Goal: Information Seeking & Learning: Learn about a topic

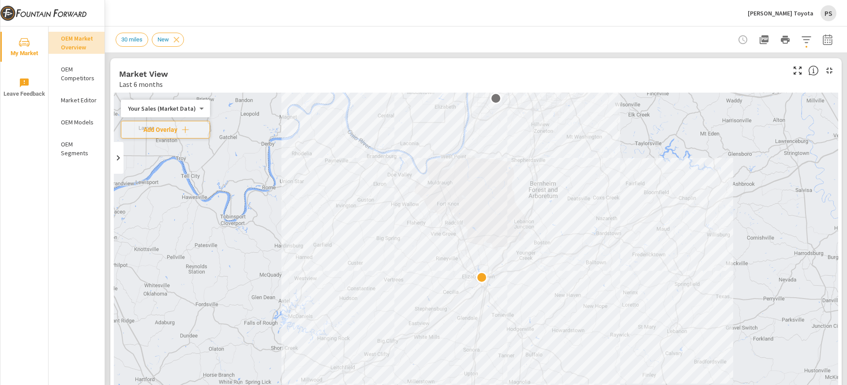
scroll to position [379, 0]
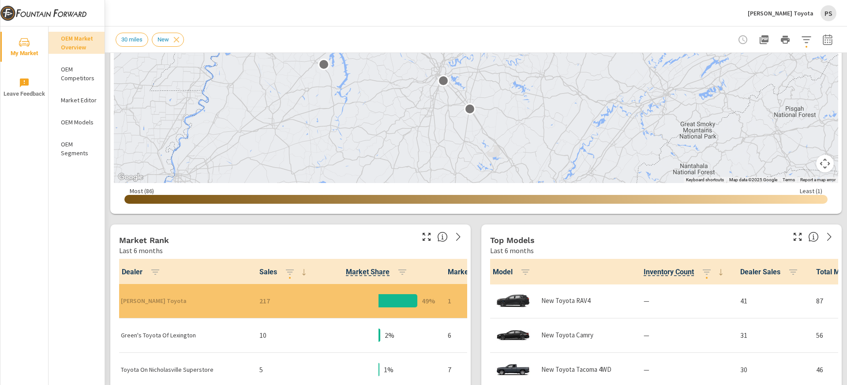
scroll to position [268, 0]
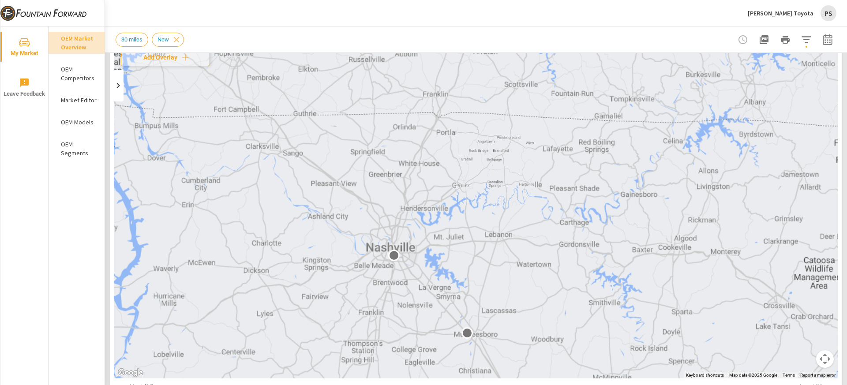
scroll to position [52, 0]
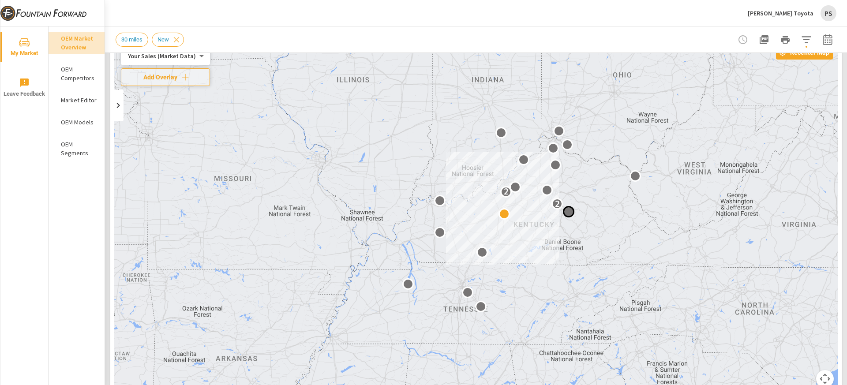
drag, startPoint x: 579, startPoint y: 175, endPoint x: 534, endPoint y: 272, distance: 107.3
click at [563, 217] on div at bounding box center [568, 211] width 11 height 11
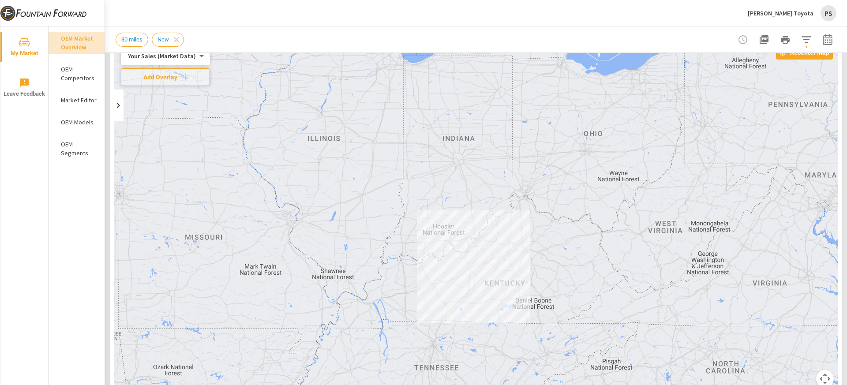
click at [0, 0] on div "2" at bounding box center [0, 0] width 0 height 0
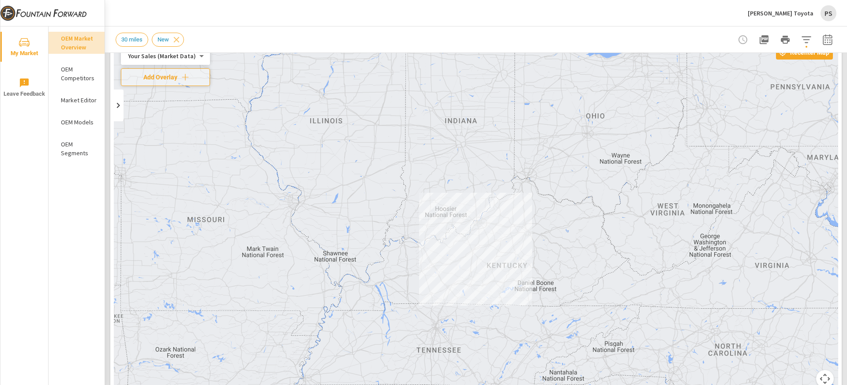
drag, startPoint x: 507, startPoint y: 284, endPoint x: 508, endPoint y: 263, distance: 21.6
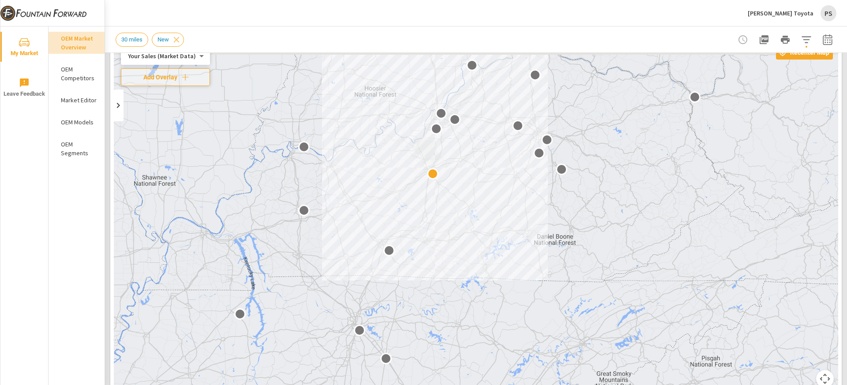
drag, startPoint x: 470, startPoint y: 266, endPoint x: 473, endPoint y: 314, distance: 48.6
click at [473, 323] on div at bounding box center [476, 219] width 724 height 358
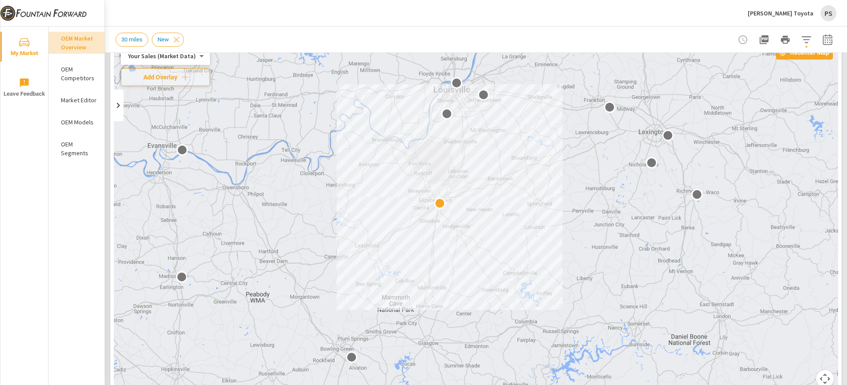
drag, startPoint x: 469, startPoint y: 194, endPoint x: 520, endPoint y: 216, distance: 55.7
click at [520, 216] on div at bounding box center [476, 219] width 724 height 358
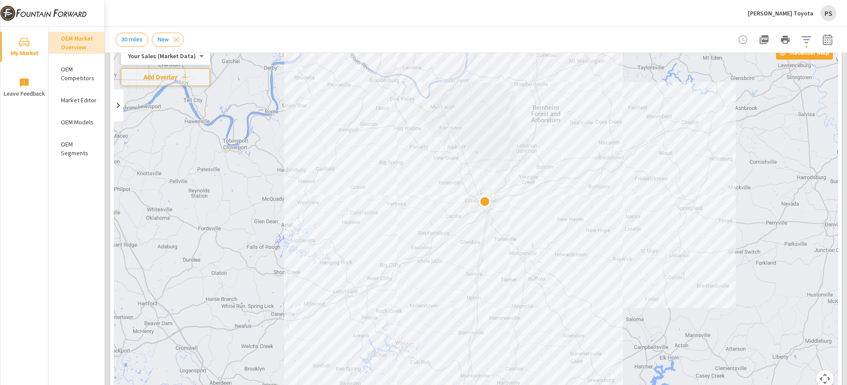
drag, startPoint x: 495, startPoint y: 220, endPoint x: 642, endPoint y: 231, distance: 146.9
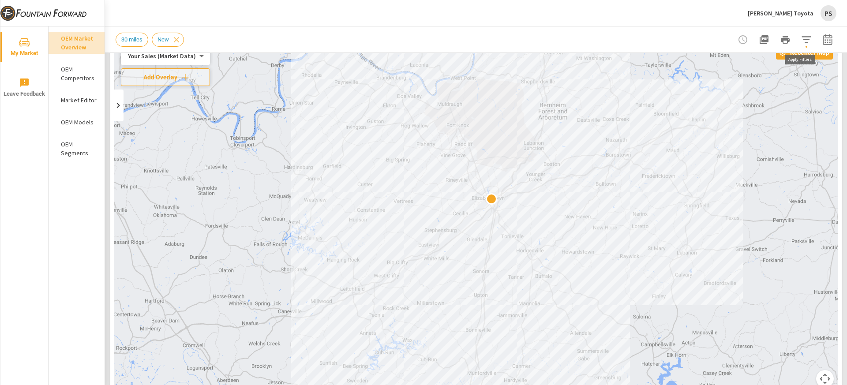
click at [801, 38] on icon "button" at bounding box center [806, 39] width 11 height 11
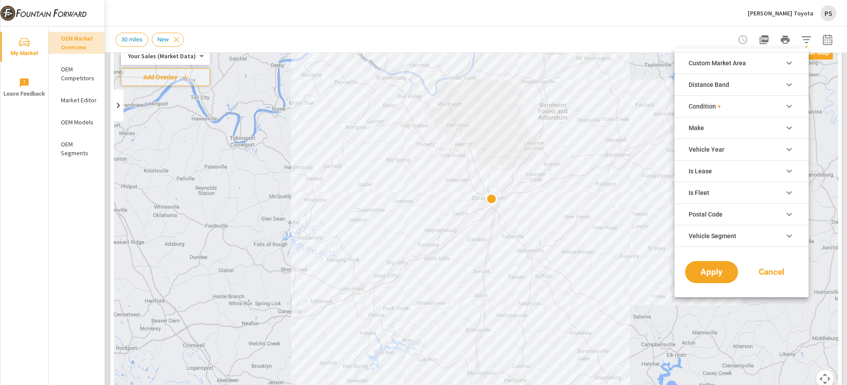
click at [776, 84] on li "Distance Band" at bounding box center [741, 85] width 134 height 22
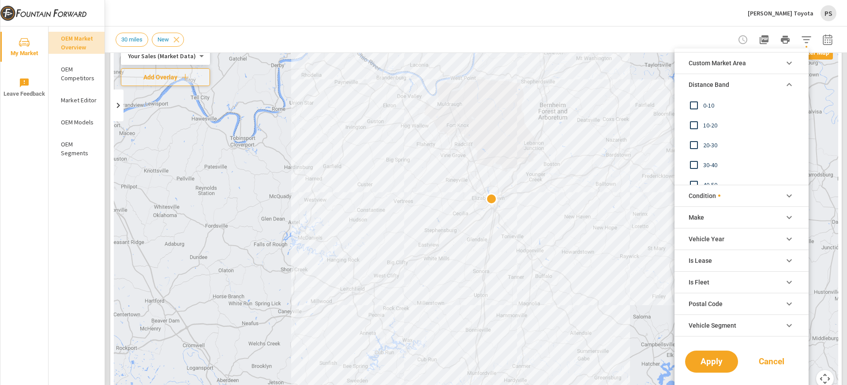
scroll to position [30, 0]
click at [782, 367] on button "Cancel" at bounding box center [771, 362] width 53 height 22
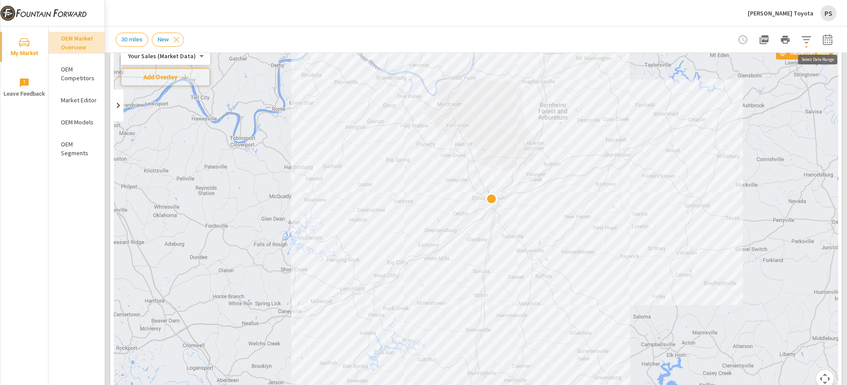
click at [824, 41] on icon "button" at bounding box center [827, 39] width 11 height 11
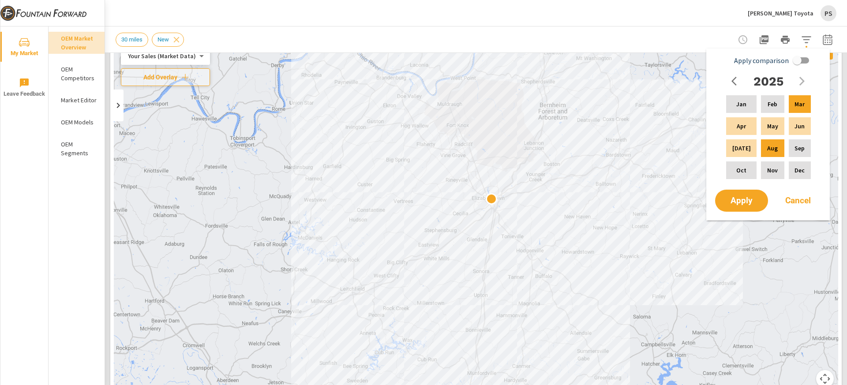
click at [824, 41] on icon "button" at bounding box center [827, 39] width 11 height 11
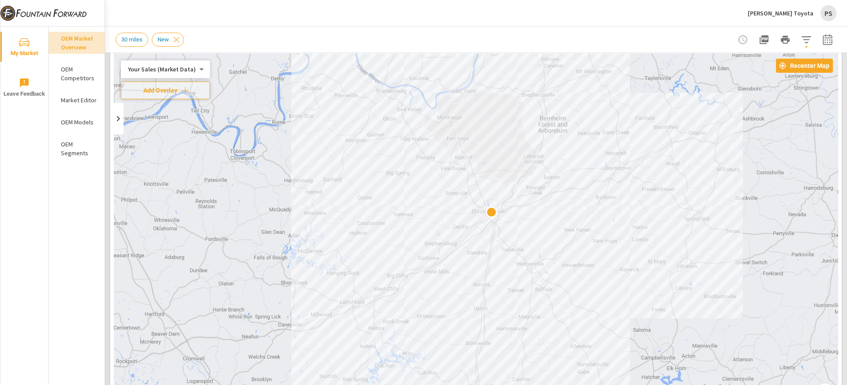
scroll to position [0, 0]
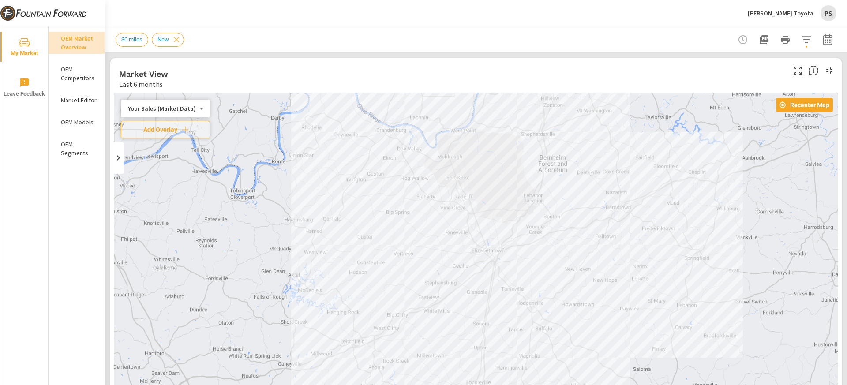
click at [822, 39] on icon "button" at bounding box center [827, 39] width 11 height 11
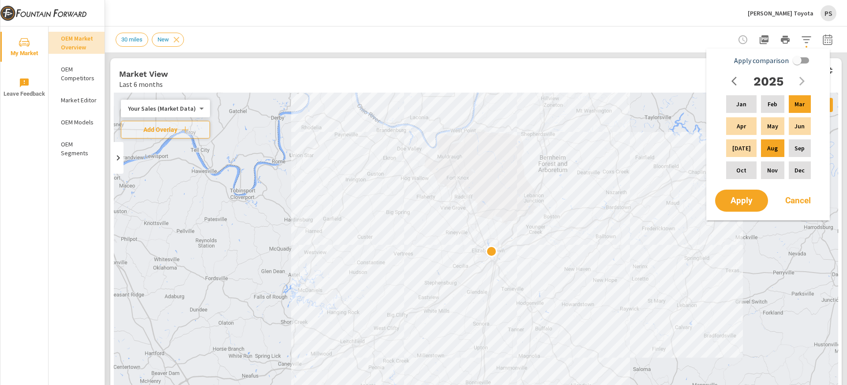
click at [822, 39] on icon "button" at bounding box center [827, 39] width 11 height 11
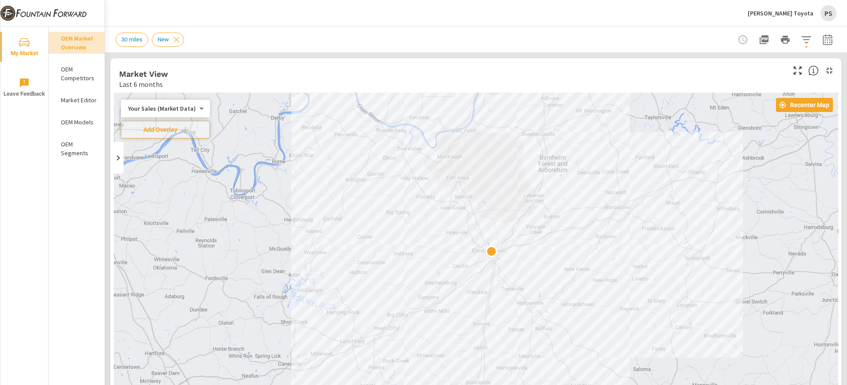
click at [122, 42] on span "30 miles" at bounding box center [132, 39] width 32 height 7
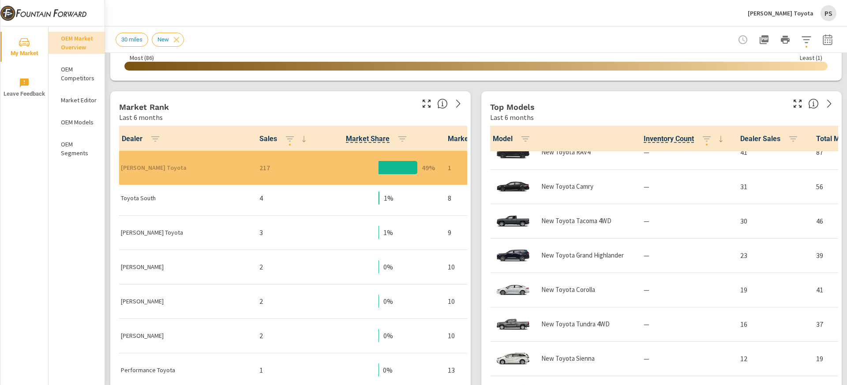
scroll to position [211, 26]
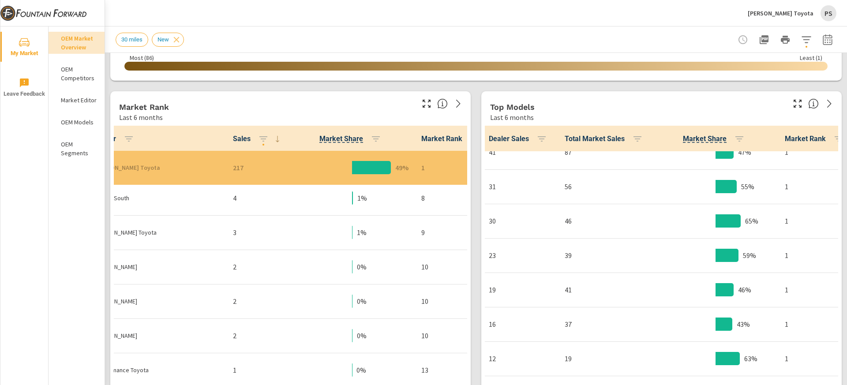
scroll to position [26, 251]
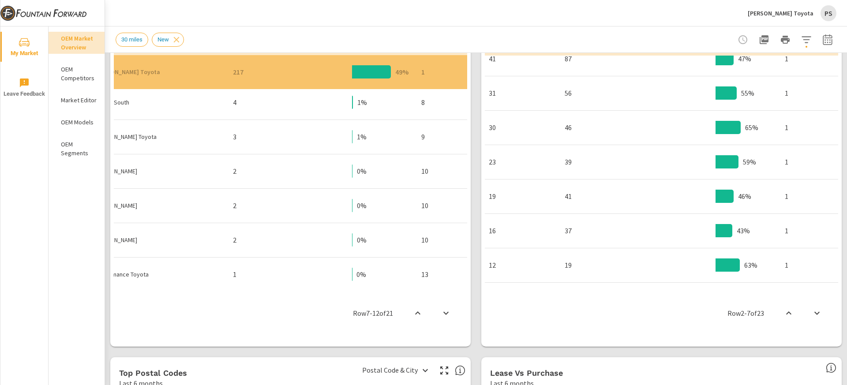
scroll to position [0, 251]
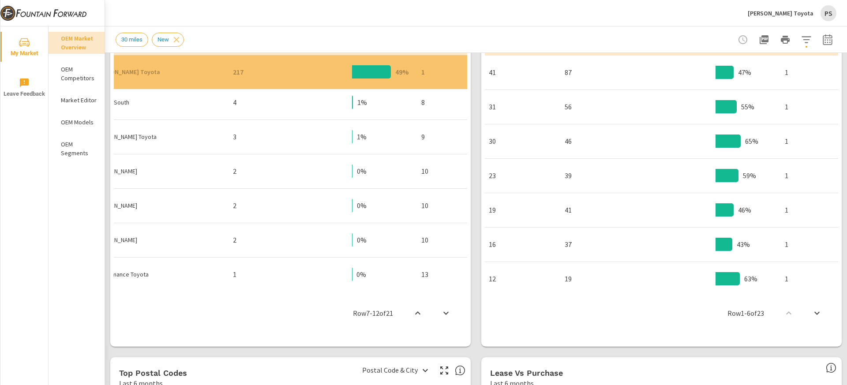
click at [801, 43] on icon "button" at bounding box center [806, 39] width 11 height 11
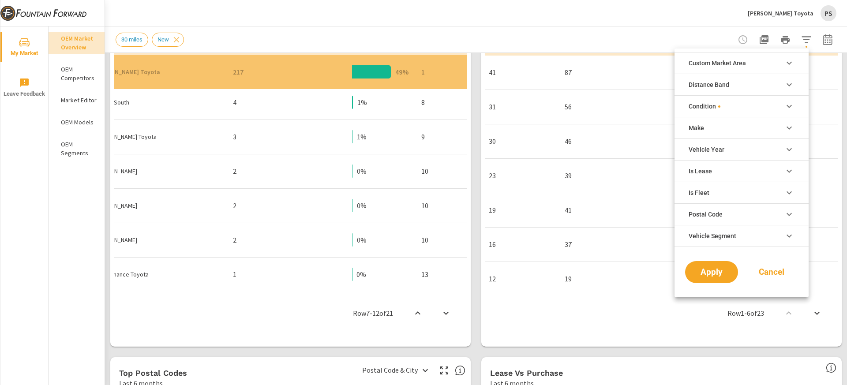
click at [799, 43] on div at bounding box center [423, 192] width 847 height 385
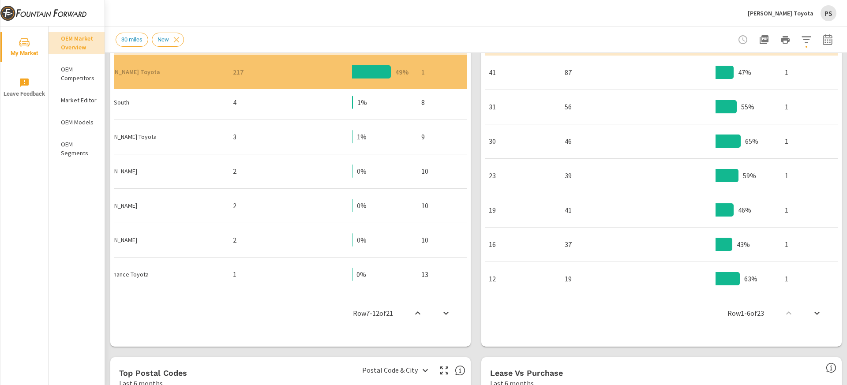
click at [382, 23] on div "Swope Toyota PS" at bounding box center [476, 13] width 720 height 26
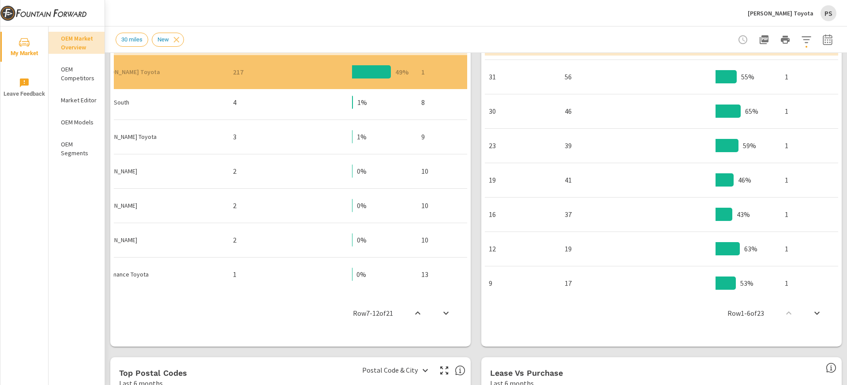
scroll to position [39, 251]
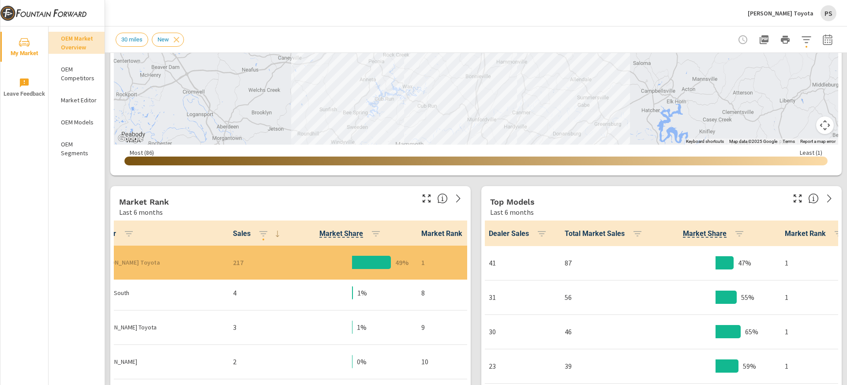
scroll to position [199, 0]
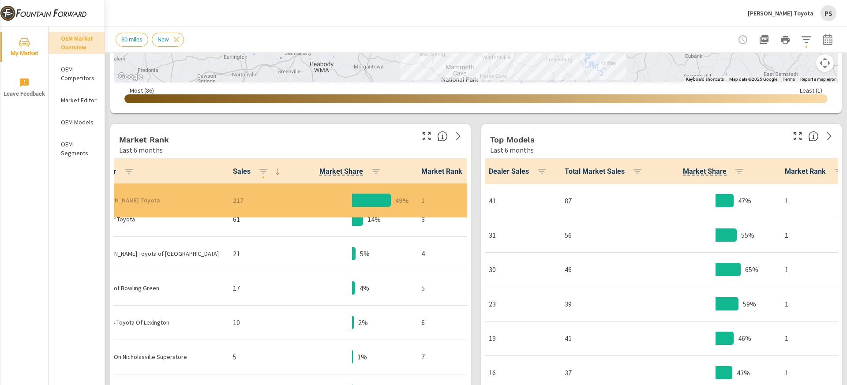
scroll to position [179, 26]
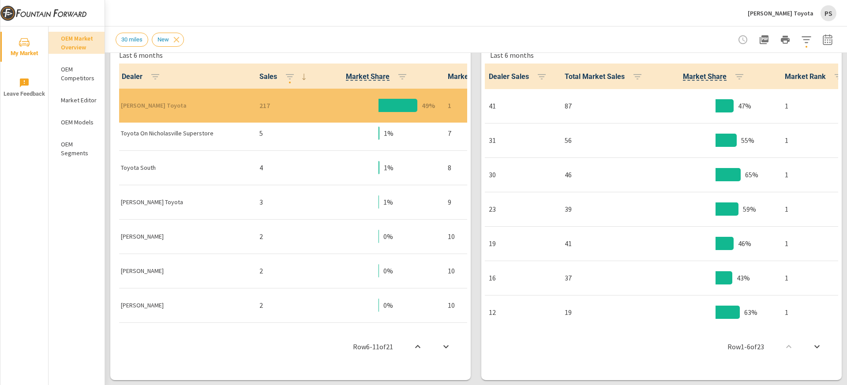
scroll to position [461, 0]
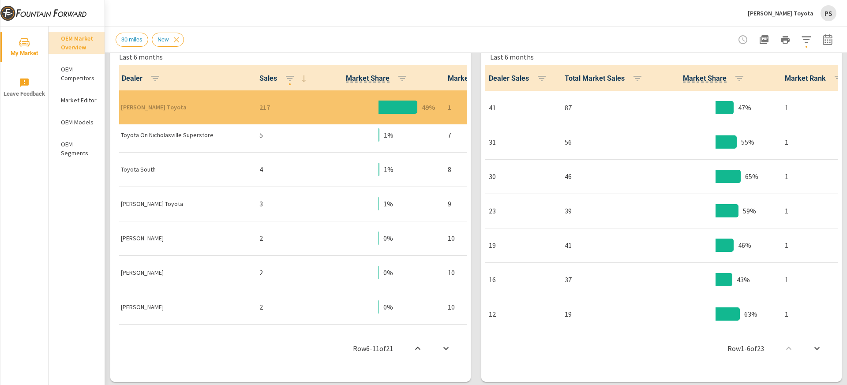
drag, startPoint x: 718, startPoint y: 321, endPoint x: 366, endPoint y: 343, distance: 353.0
click at [351, 345] on div "Market View Last 6 months ← Move left → Move right ↑ Move up ↓ Move down + Zoom…" at bounding box center [476, 170] width 742 height 1157
click at [668, 322] on div "Row 1 - 6 of 23" at bounding box center [661, 348] width 353 height 53
drag, startPoint x: 668, startPoint y: 322, endPoint x: 525, endPoint y: 328, distance: 143.0
click at [515, 335] on div "Row 1 - 6 of 23" at bounding box center [661, 348] width 353 height 53
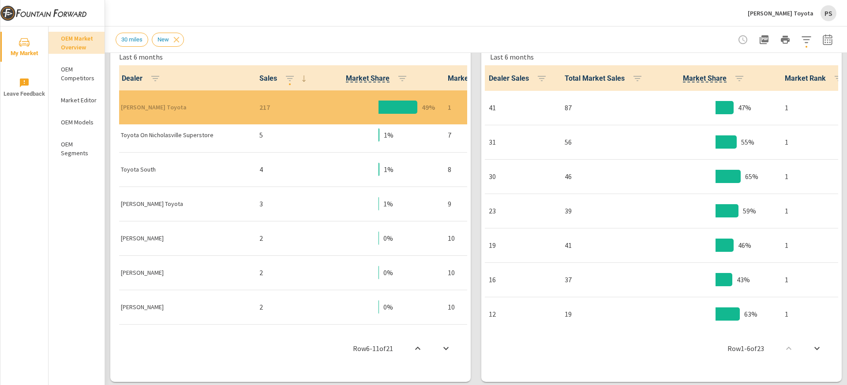
click at [525, 328] on div "Row 1 - 6 of 23" at bounding box center [661, 348] width 353 height 53
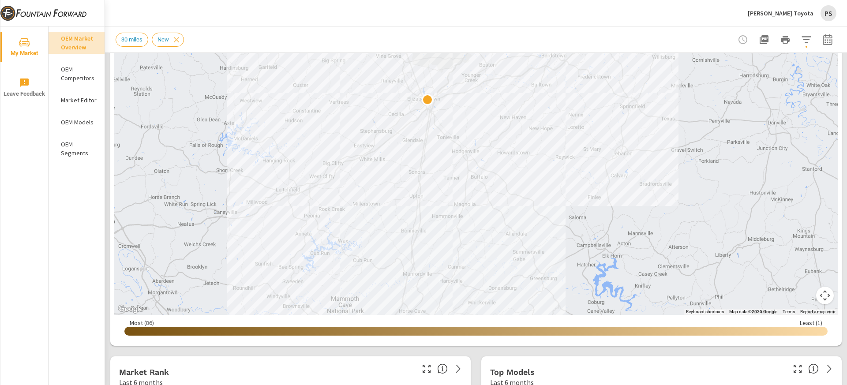
drag, startPoint x: 620, startPoint y: 346, endPoint x: 623, endPoint y: 295, distance: 51.2
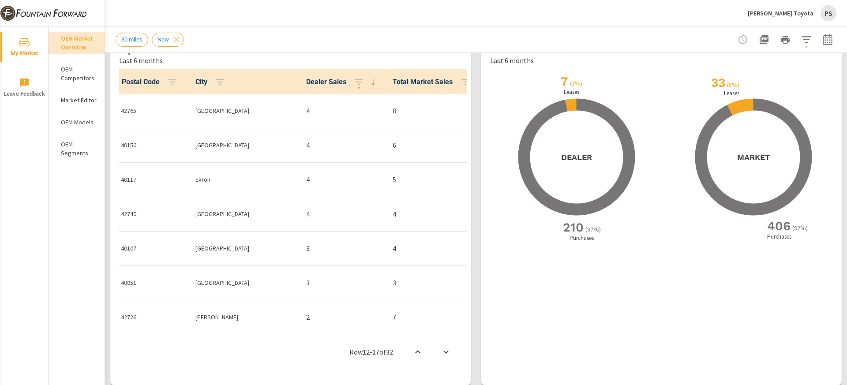
scroll to position [811, 0]
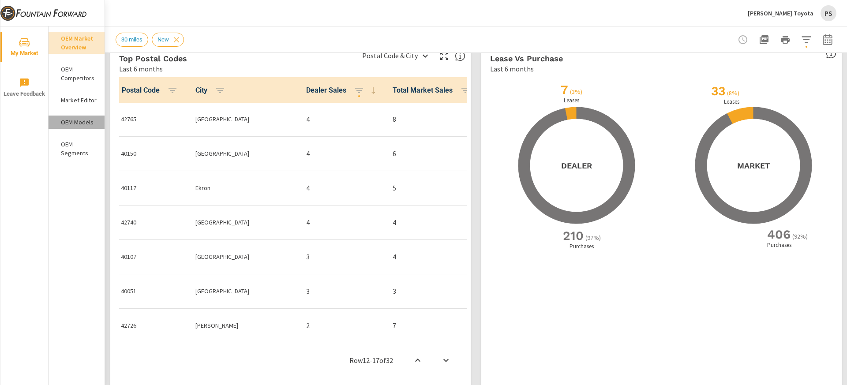
click at [81, 120] on p "OEM Models" at bounding box center [79, 122] width 37 height 9
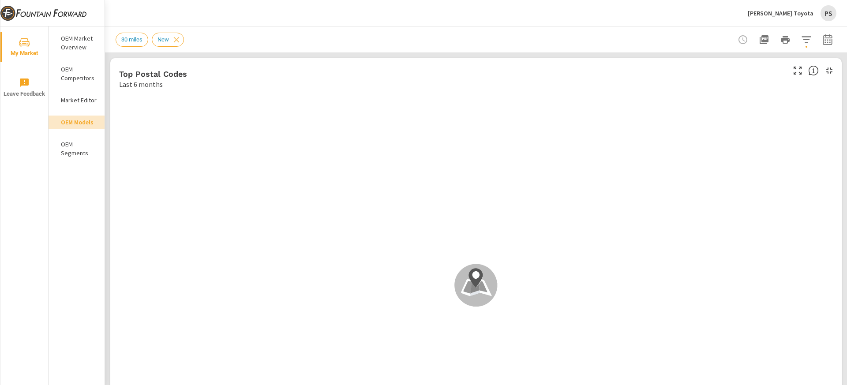
scroll to position [0, 0]
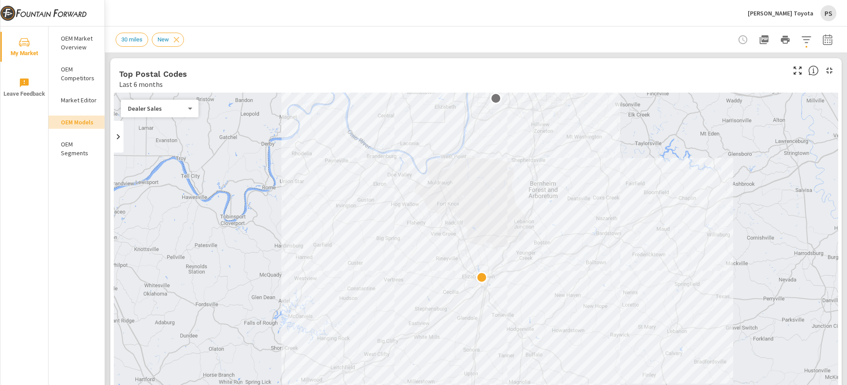
click at [190, 109] on body "My Market Leave Feedback OEM Market Overview OEM Competitors Market Editor OEM …" at bounding box center [423, 192] width 847 height 385
click at [223, 70] on div at bounding box center [423, 192] width 847 height 385
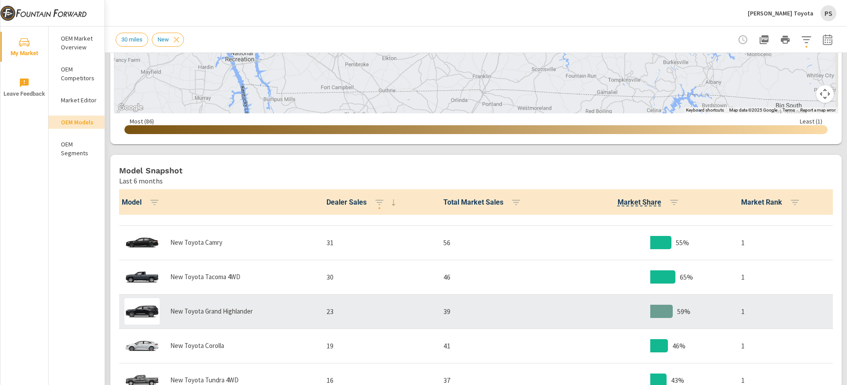
scroll to position [64, 0]
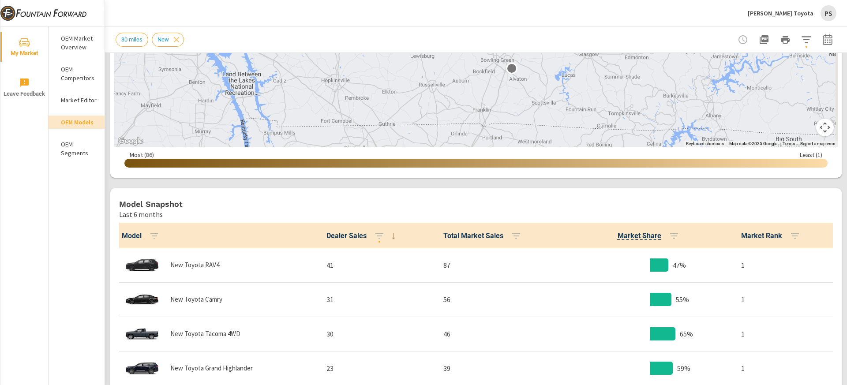
scroll to position [343, 0]
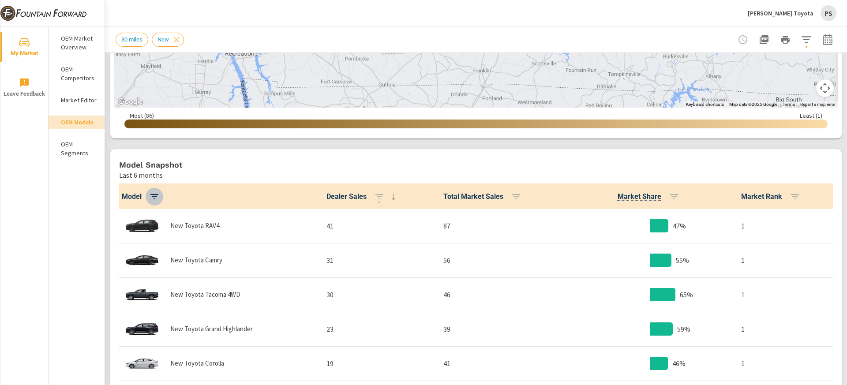
click at [153, 190] on button "button" at bounding box center [155, 197] width 18 height 18
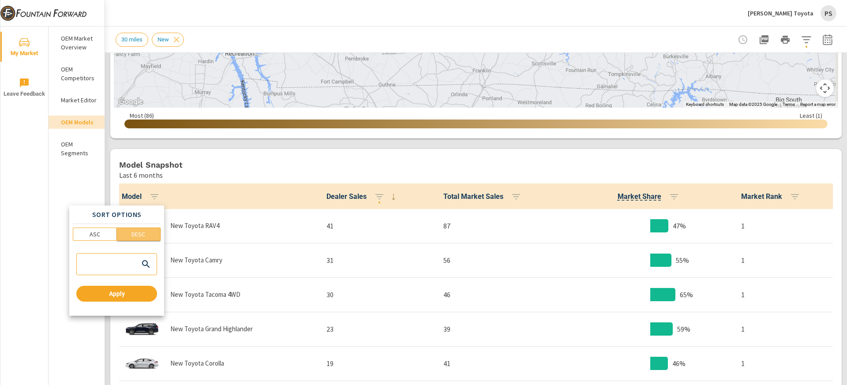
click at [145, 234] on span "DESC" at bounding box center [138, 234] width 38 height 9
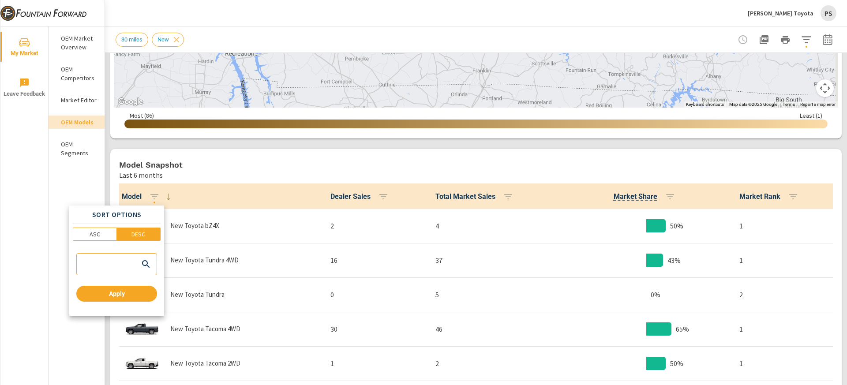
click at [253, 152] on div at bounding box center [423, 192] width 847 height 385
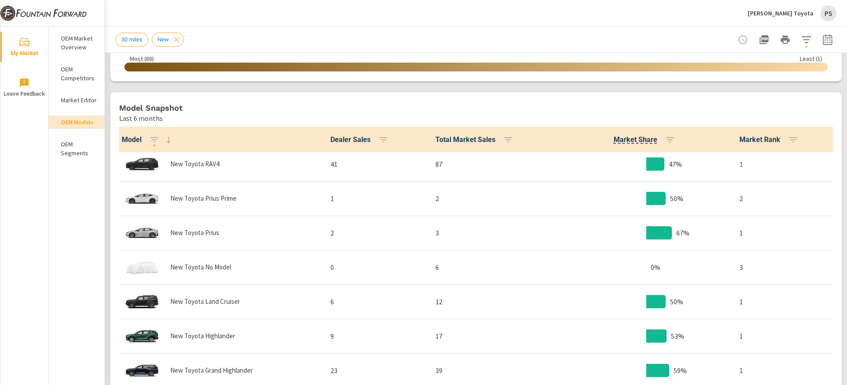
scroll to position [556, 0]
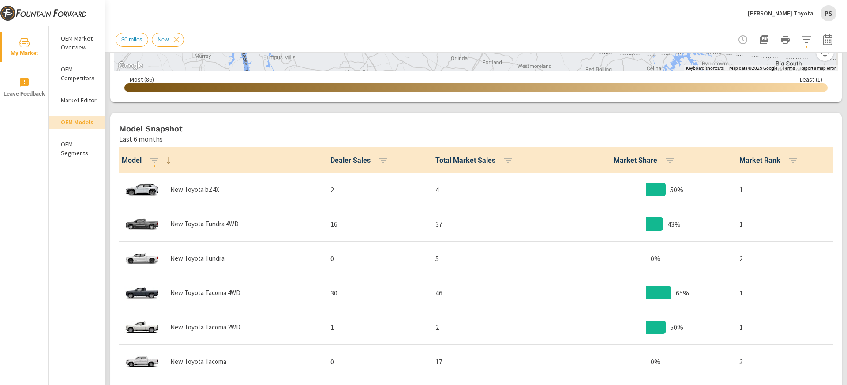
scroll to position [337, 0]
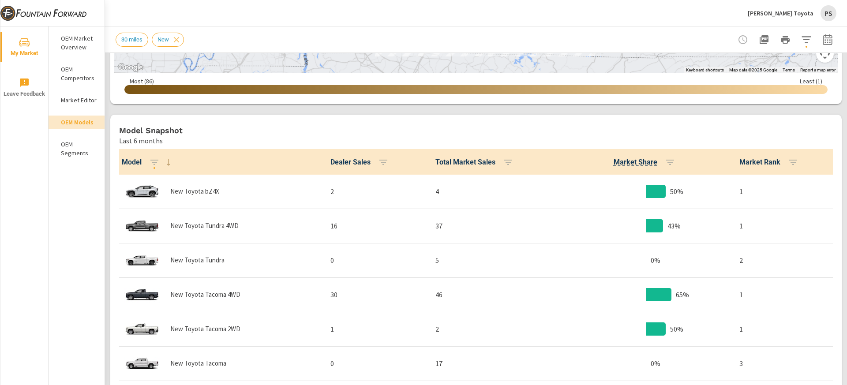
scroll to position [379, 0]
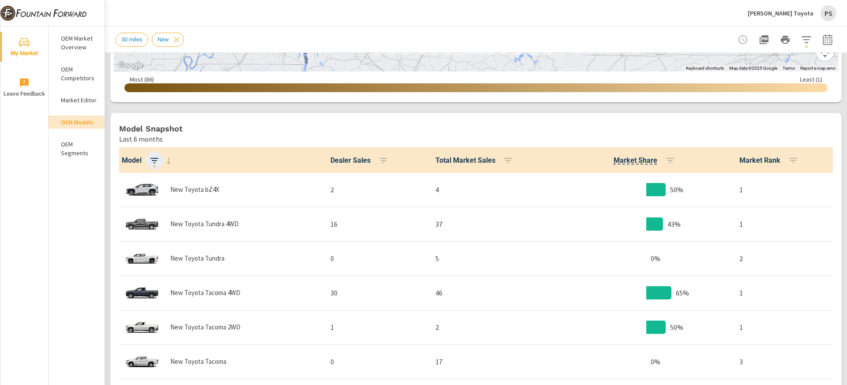
click at [154, 162] on icon "button" at bounding box center [154, 160] width 11 height 11
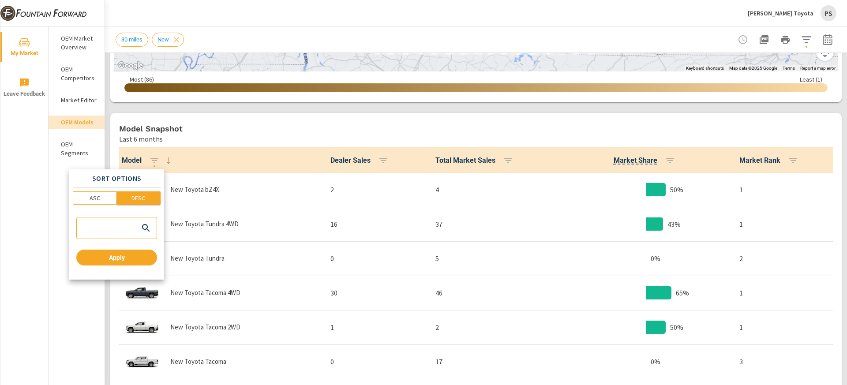
click at [138, 194] on p "DESC" at bounding box center [138, 198] width 14 height 9
click at [134, 254] on span "Apply" at bounding box center [117, 258] width 74 height 8
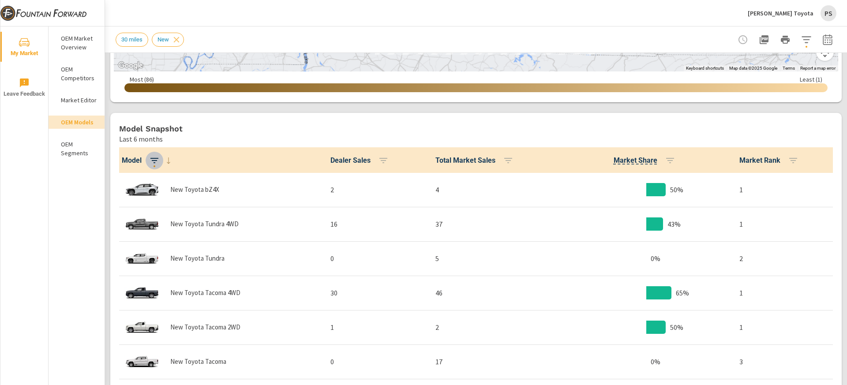
click at [153, 161] on icon "button" at bounding box center [154, 160] width 11 height 11
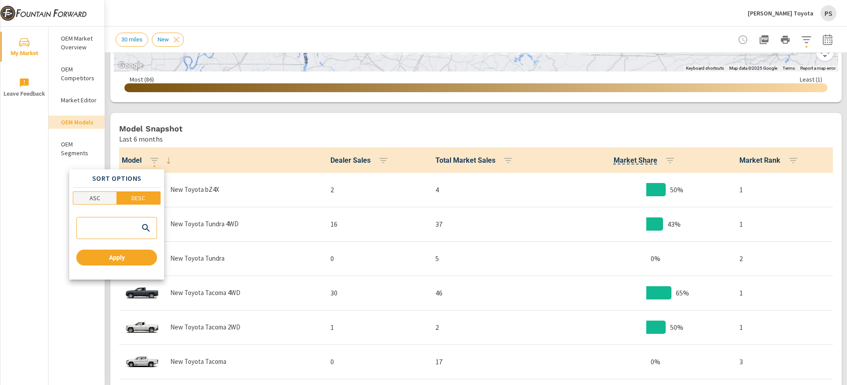
click at [113, 197] on span "ASC" at bounding box center [95, 198] width 38 height 9
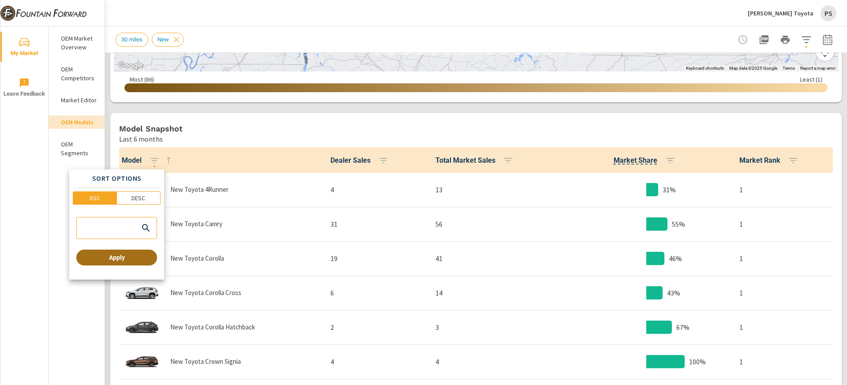
click at [133, 260] on span "Apply" at bounding box center [117, 258] width 74 height 8
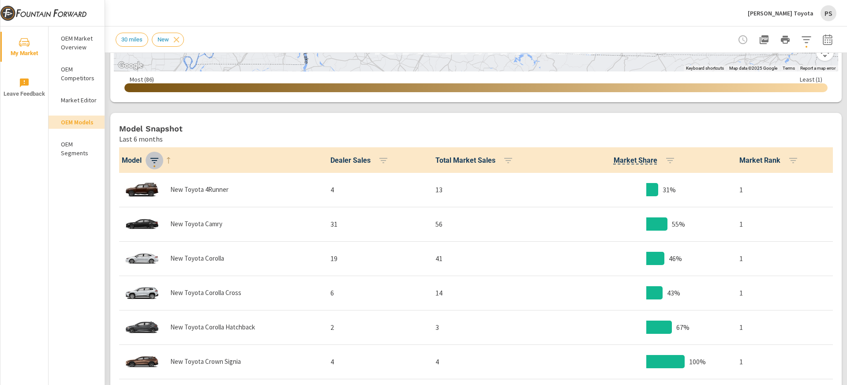
click at [154, 162] on icon "button" at bounding box center [154, 160] width 8 height 5
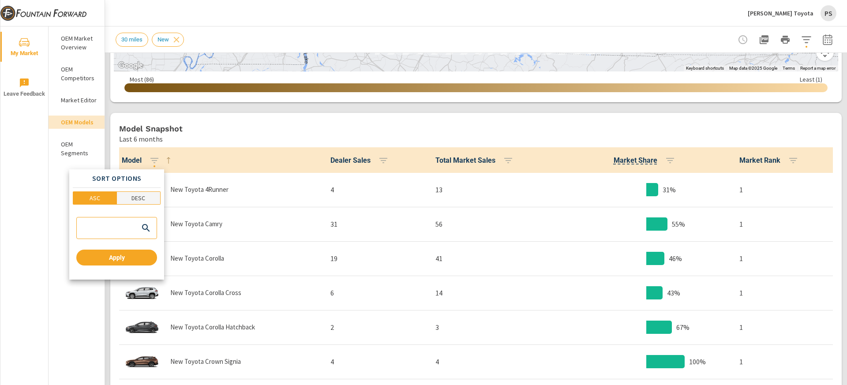
click at [148, 198] on span "DESC" at bounding box center [138, 198] width 38 height 9
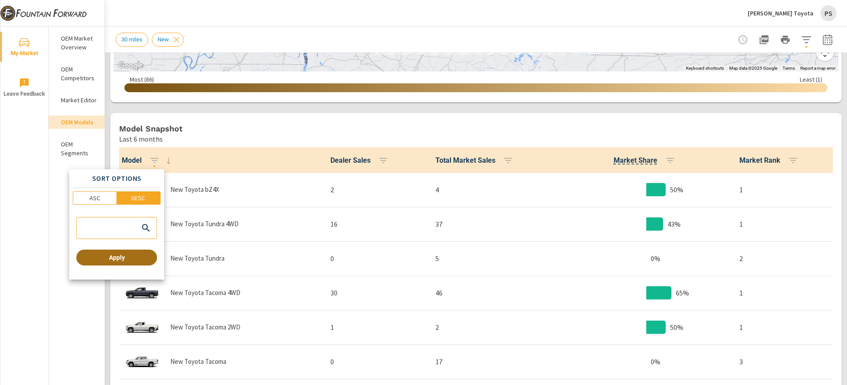
click at [137, 254] on span "Apply" at bounding box center [117, 258] width 74 height 8
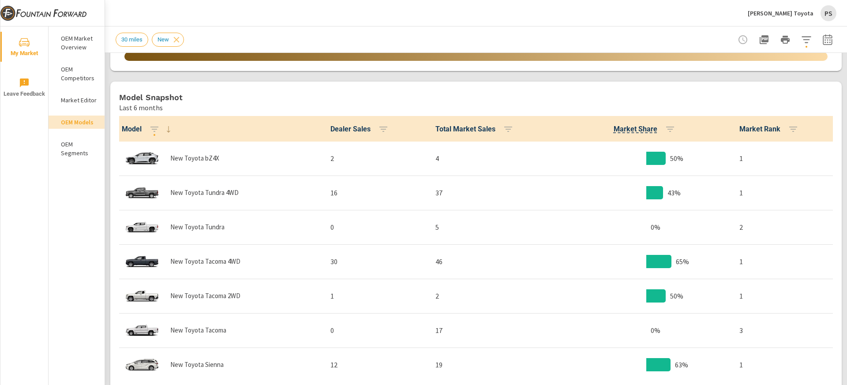
scroll to position [420, 0]
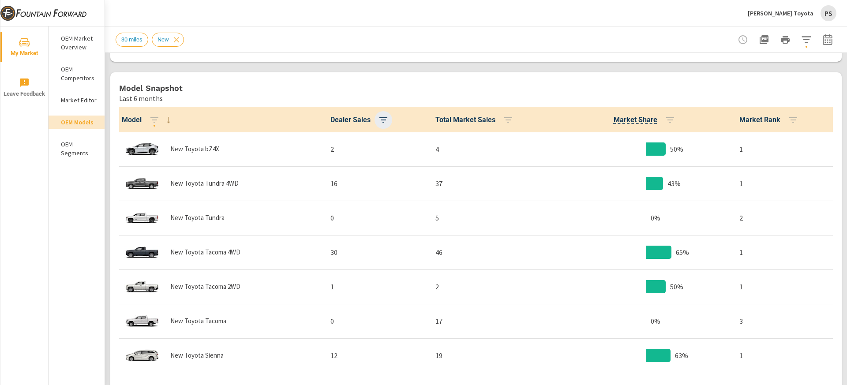
click at [379, 119] on icon "button" at bounding box center [383, 119] width 8 height 5
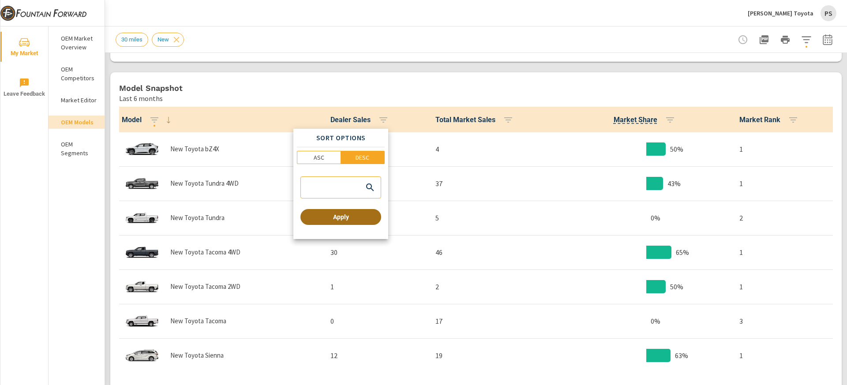
click at [363, 217] on span "Apply" at bounding box center [341, 217] width 74 height 8
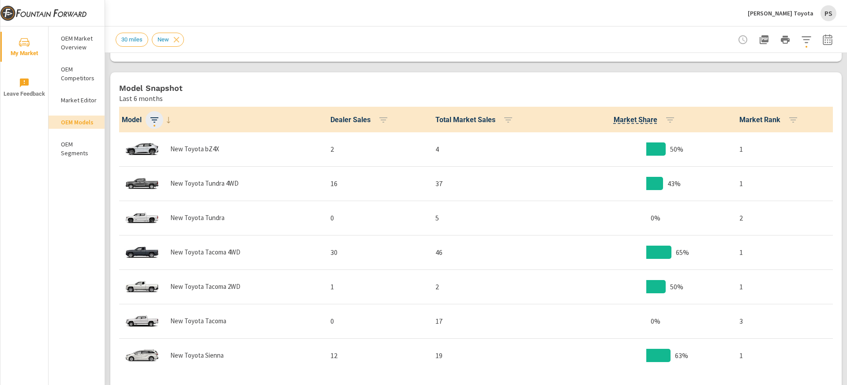
click at [149, 125] on button "button" at bounding box center [155, 120] width 18 height 18
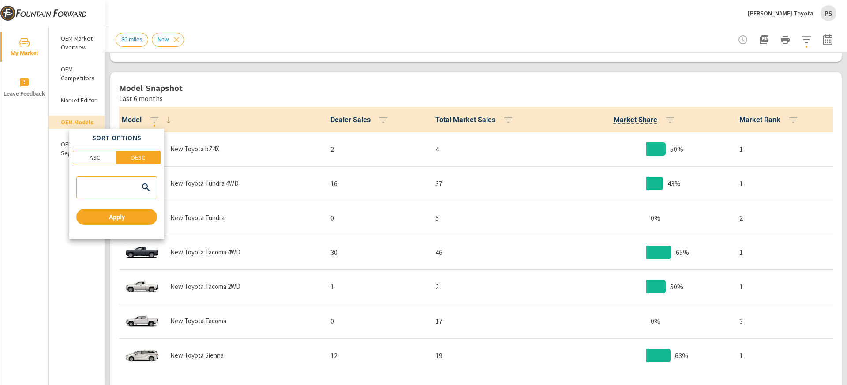
click at [173, 119] on div at bounding box center [423, 192] width 847 height 385
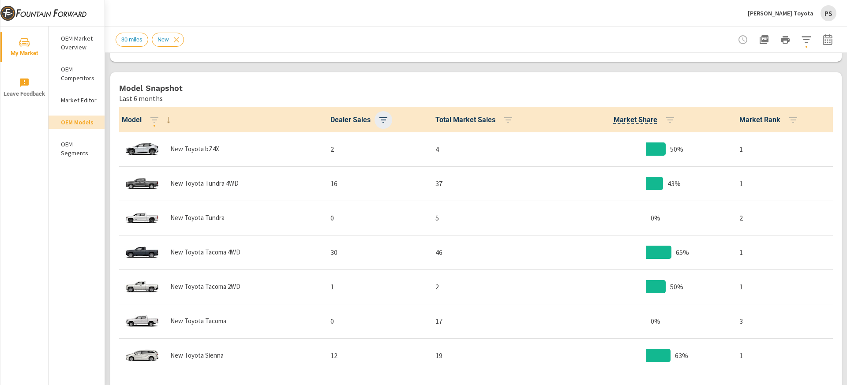
click at [379, 122] on icon "button" at bounding box center [383, 119] width 8 height 5
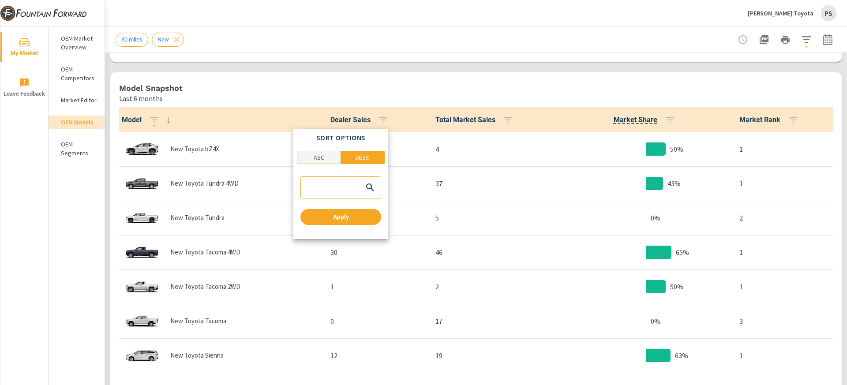
click at [321, 151] on button "ASC" at bounding box center [319, 157] width 44 height 13
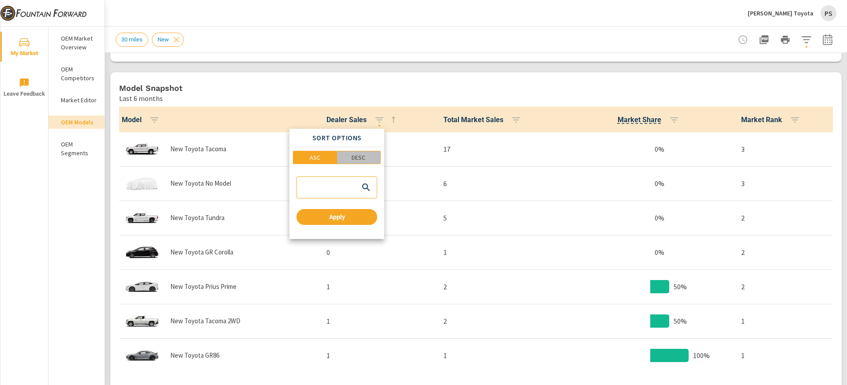
click at [355, 158] on p "DESC" at bounding box center [358, 157] width 14 height 9
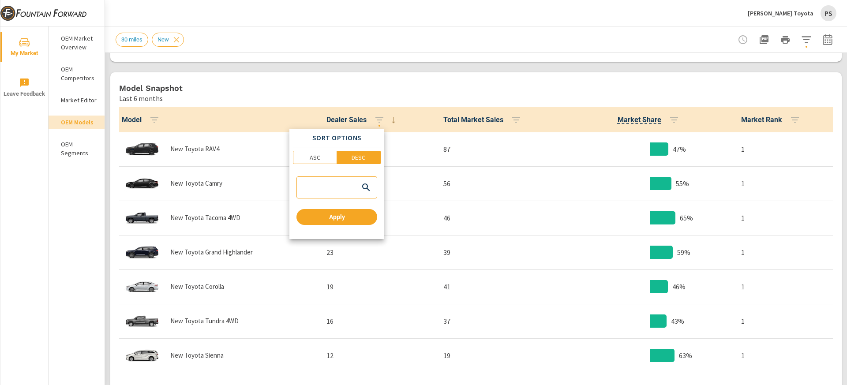
click at [417, 65] on div at bounding box center [423, 192] width 847 height 385
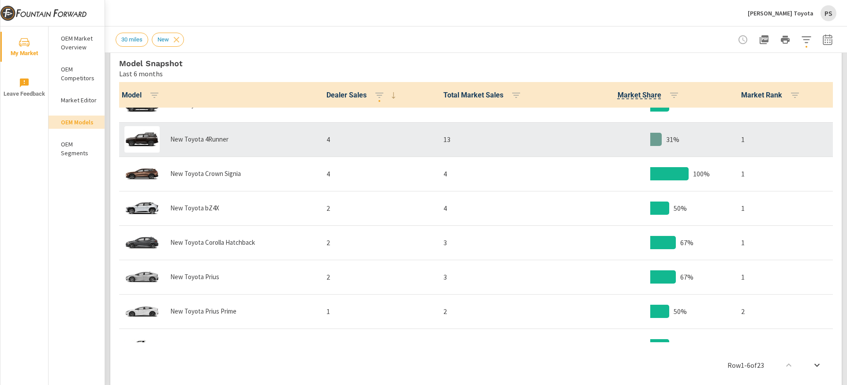
scroll to position [364, 0]
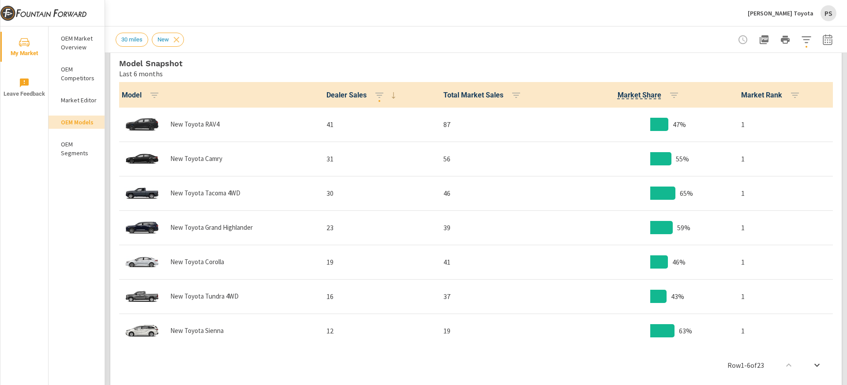
scroll to position [51, 0]
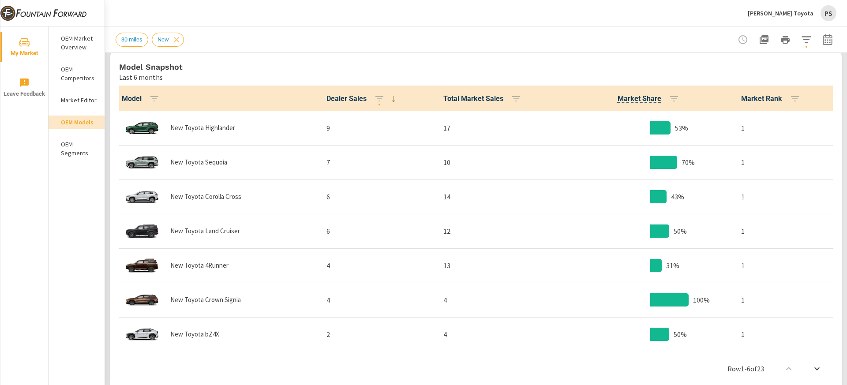
scroll to position [239, 0]
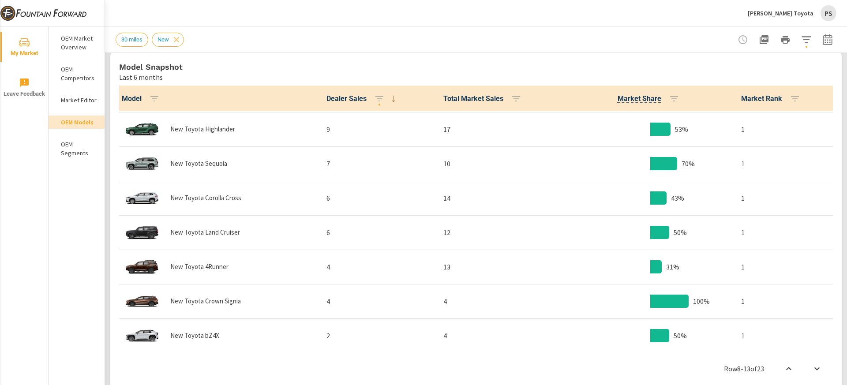
click at [577, 95] on th "Market Share" at bounding box center [650, 99] width 168 height 26
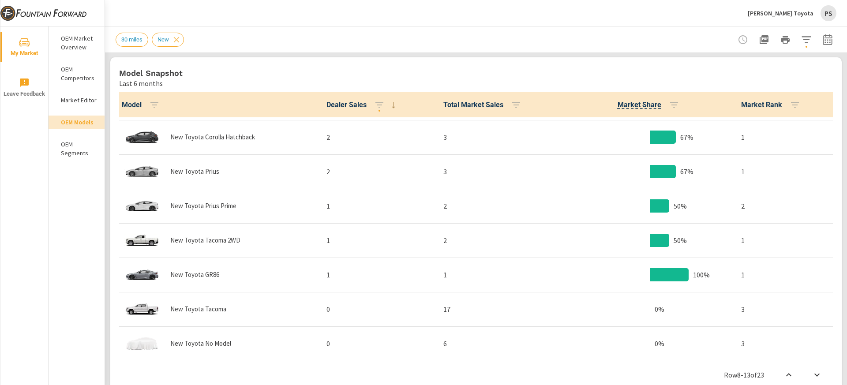
scroll to position [480, 0]
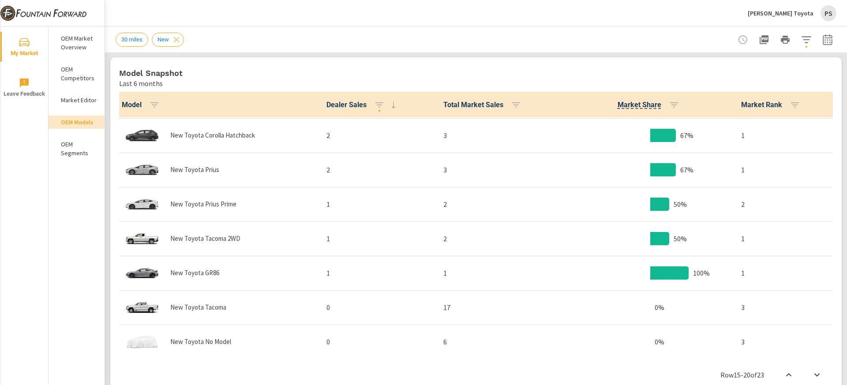
click at [566, 64] on div "Model Snapshot Last 6 months" at bounding box center [475, 72] width 731 height 31
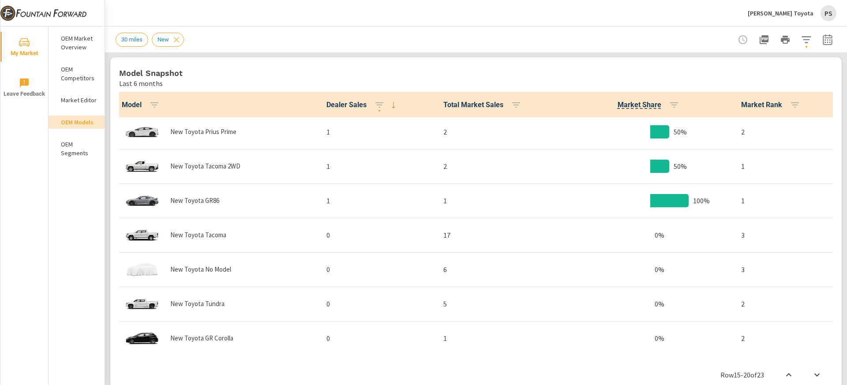
scroll to position [556, 0]
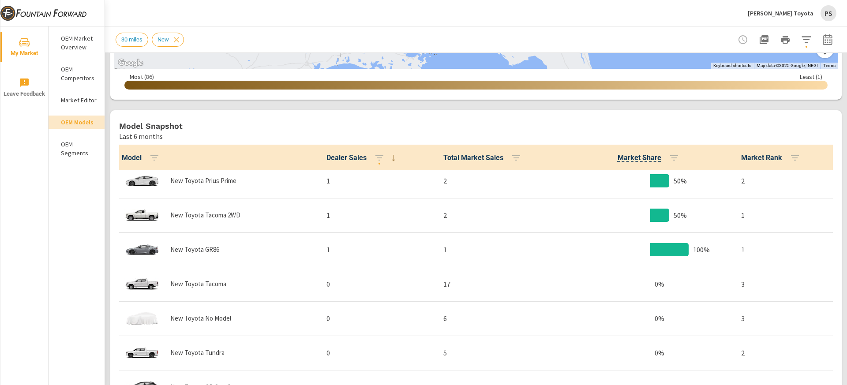
scroll to position [375, 0]
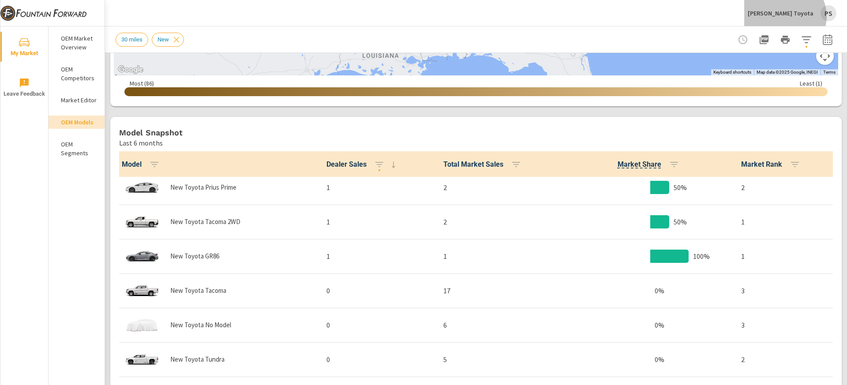
click at [811, 16] on p "[PERSON_NAME] Toyota" at bounding box center [780, 13] width 66 height 8
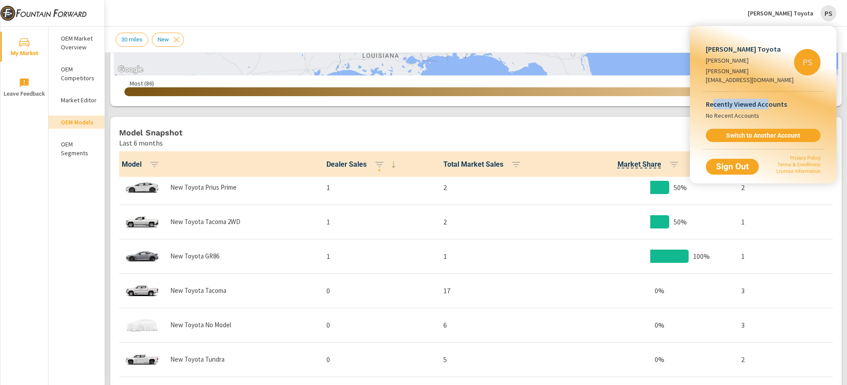
drag, startPoint x: 755, startPoint y: 93, endPoint x: 766, endPoint y: 93, distance: 11.5
click at [766, 99] on p "Recently Viewed Accounts" at bounding box center [762, 104] width 115 height 11
click at [763, 131] on span "Switch to Another Account" at bounding box center [763, 135] width 108 height 8
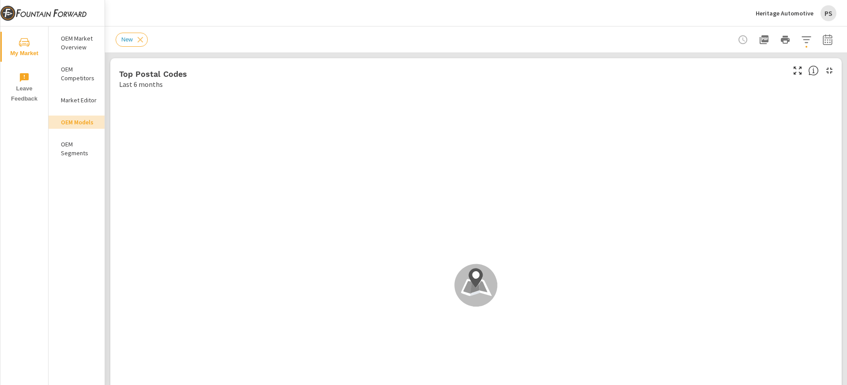
click at [812, 18] on div "Heritage Automotive PS" at bounding box center [795, 13] width 81 height 16
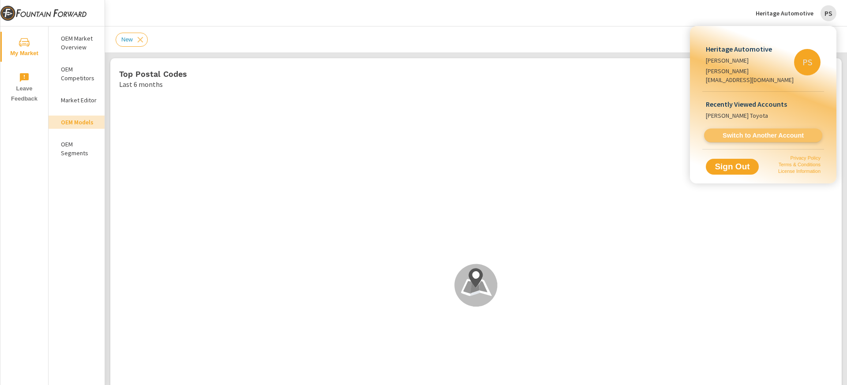
click at [769, 131] on span "Switch to Another Account" at bounding box center [763, 135] width 108 height 8
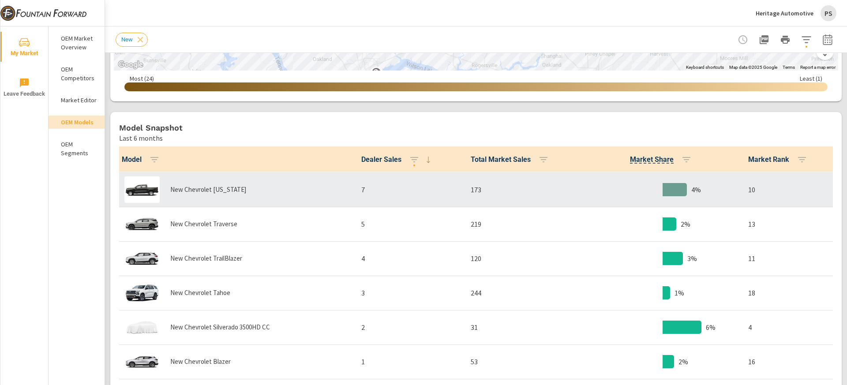
scroll to position [220, 0]
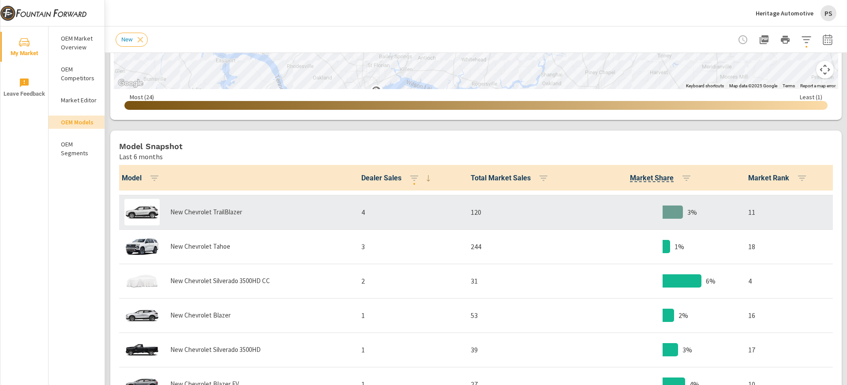
scroll to position [208, 0]
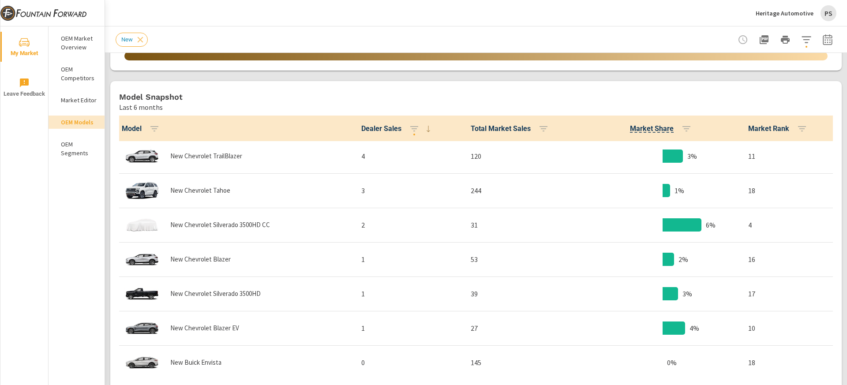
scroll to position [97, 0]
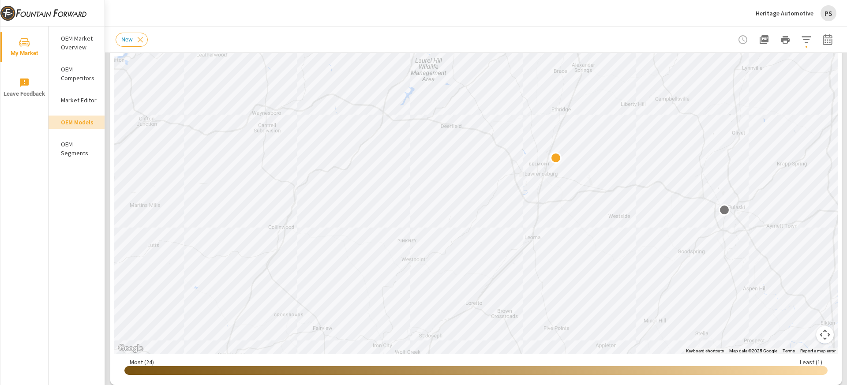
drag, startPoint x: 620, startPoint y: 152, endPoint x: 597, endPoint y: 205, distance: 57.8
click at [597, 205] on div "2 2" at bounding box center [476, 175] width 724 height 358
drag, startPoint x: 537, startPoint y: 160, endPoint x: 520, endPoint y: 252, distance: 93.7
click at [520, 252] on div at bounding box center [476, 175] width 724 height 358
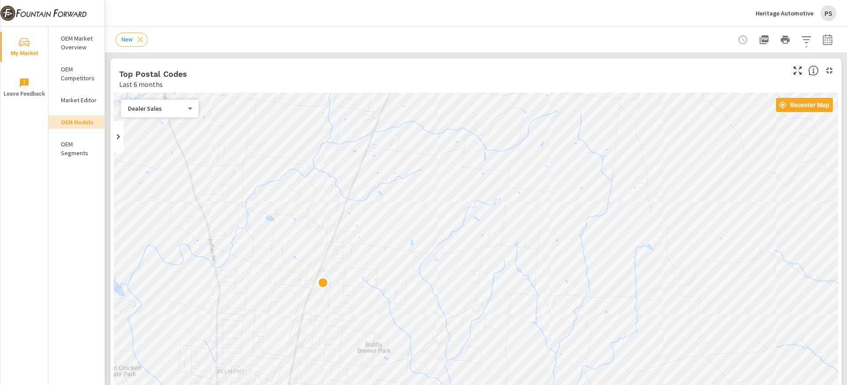
click at [380, 82] on div "Last 6 months" at bounding box center [451, 84] width 664 height 11
click at [821, 12] on div "PS" at bounding box center [828, 13] width 16 height 16
